Goal: Task Accomplishment & Management: Use online tool/utility

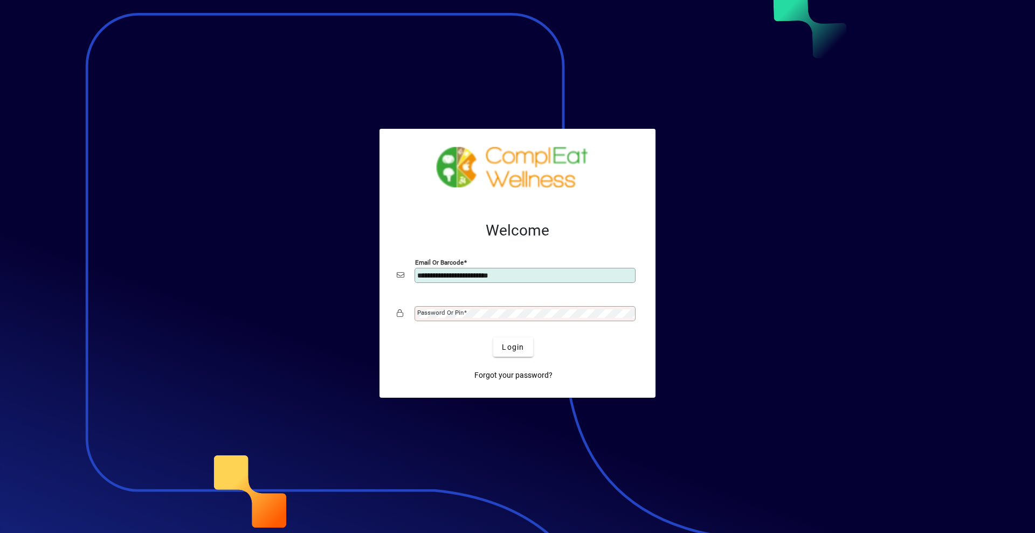
type input "**********"
click at [493, 338] on button "Login" at bounding box center [512, 347] width 39 height 19
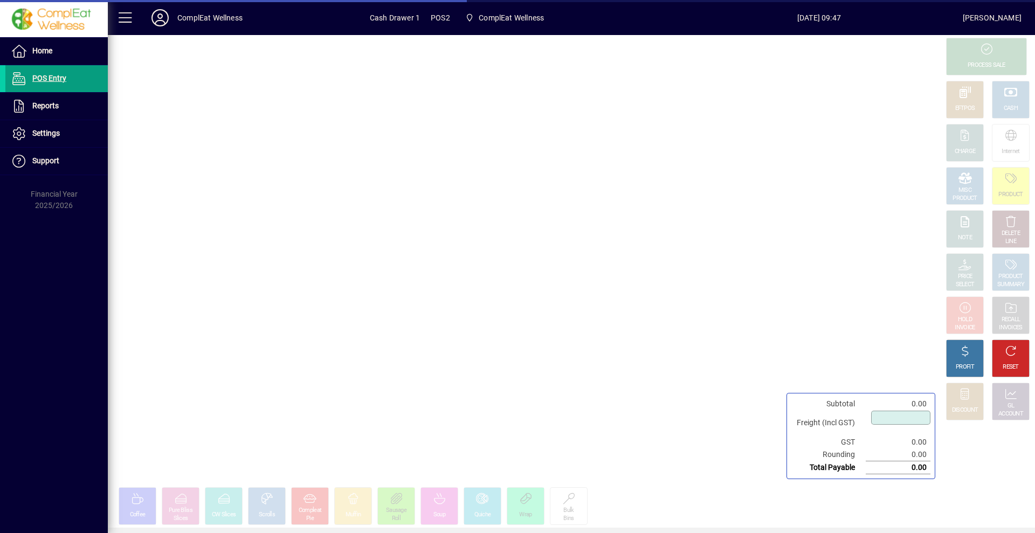
type input "****"
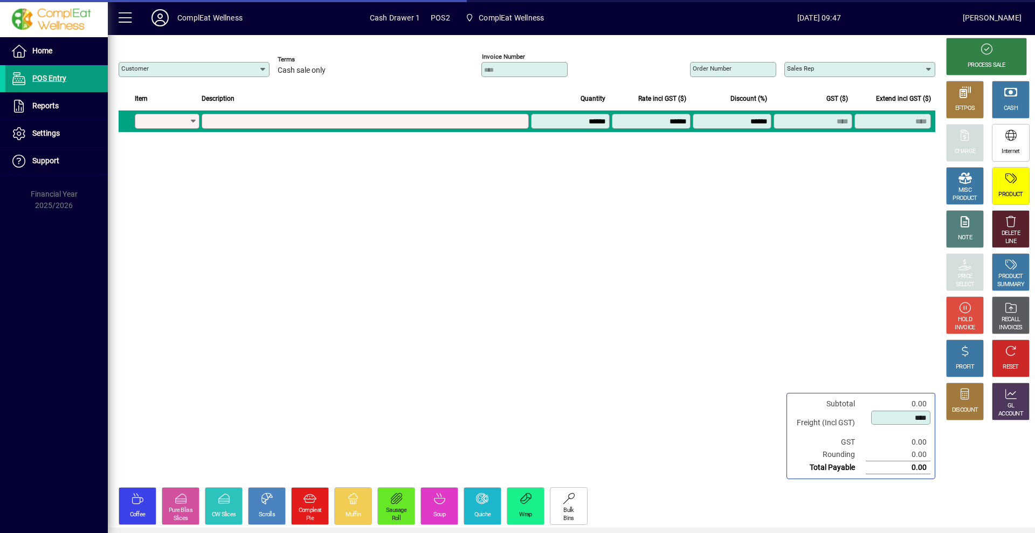
type input "**********"
